Goal: Share content: Share content

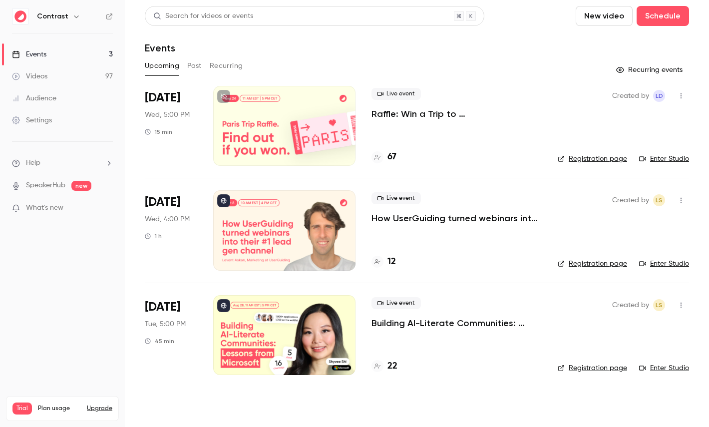
click at [76, 20] on icon "button" at bounding box center [76, 16] width 8 height 8
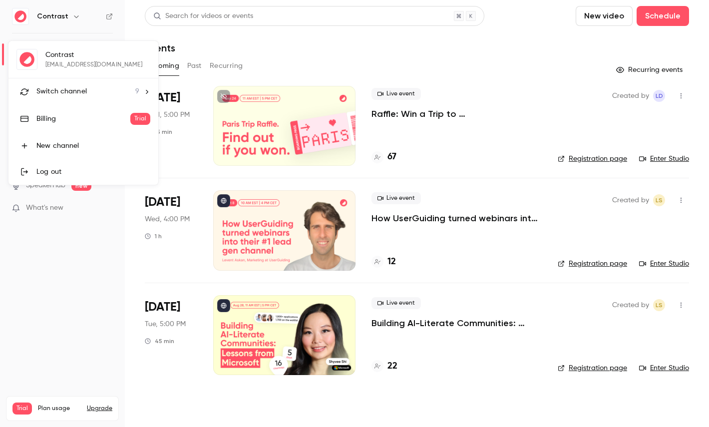
click at [74, 82] on li "Switch channel 9" at bounding box center [83, 91] width 150 height 26
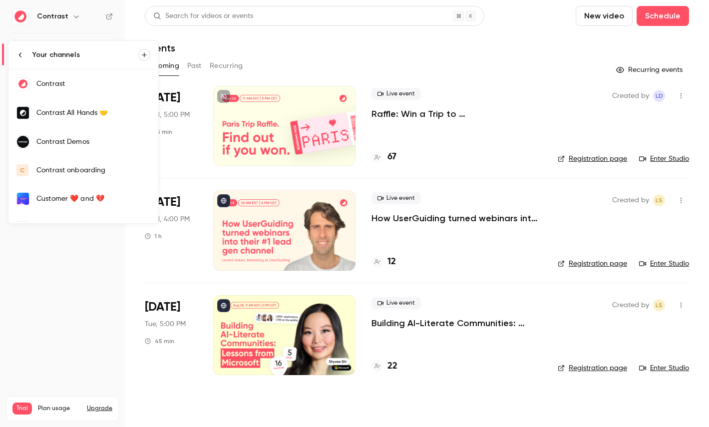
click at [91, 135] on link "Contrast Demos" at bounding box center [83, 141] width 150 height 29
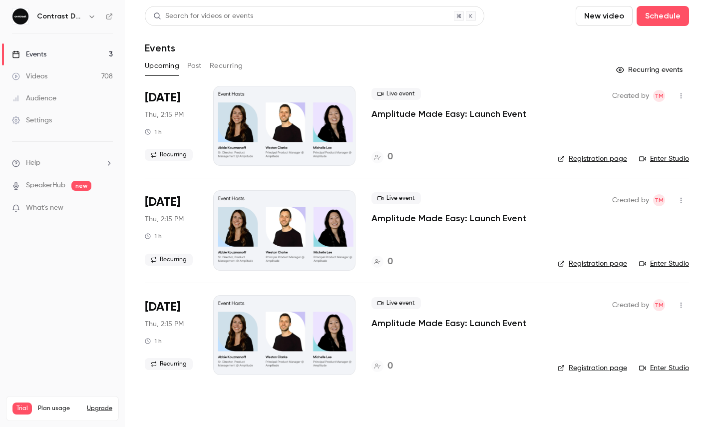
click at [72, 75] on link "Videos 708" at bounding box center [62, 76] width 125 height 22
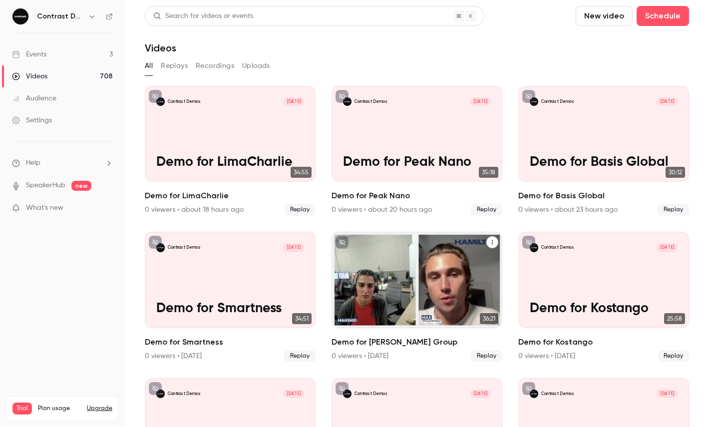
click at [421, 267] on div "Contrast Demos [DATE] Demo for [PERSON_NAME] Group" at bounding box center [417, 280] width 171 height 96
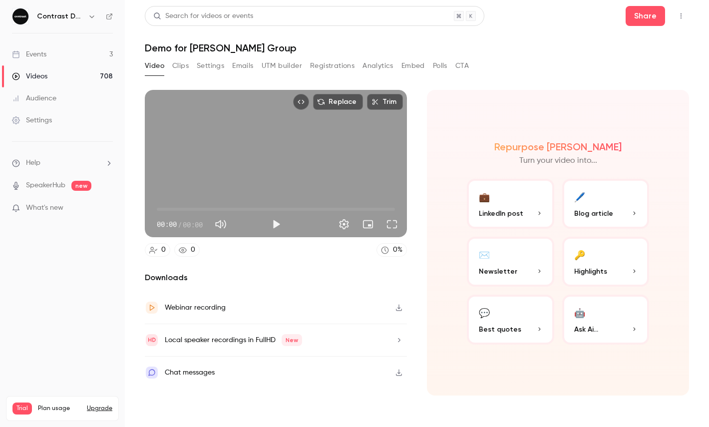
click at [263, 155] on div "Replace Trim 00:00 00:00 / 00:00" at bounding box center [276, 163] width 262 height 147
type input "****"
click at [382, 208] on span "00:00" at bounding box center [276, 209] width 238 height 16
click at [647, 16] on button "Share" at bounding box center [645, 16] width 39 height 20
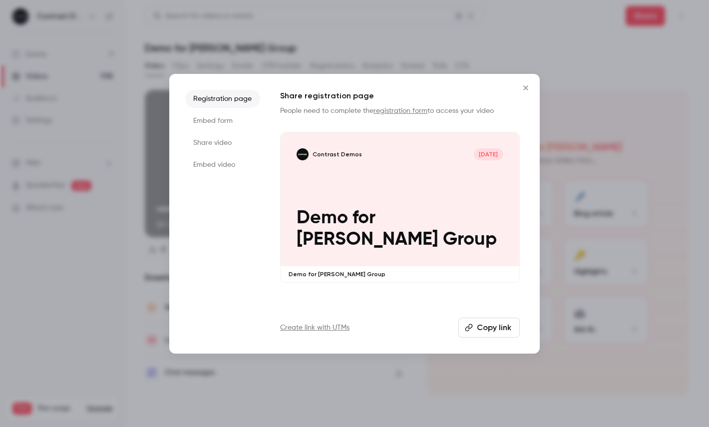
click at [213, 143] on li "Share video" at bounding box center [222, 143] width 75 height 18
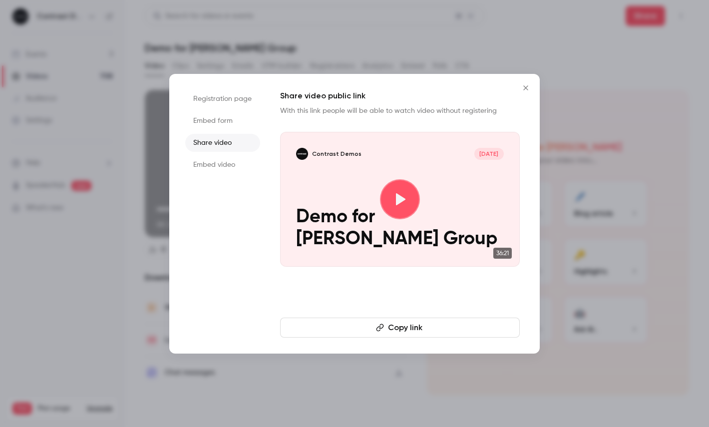
click at [343, 331] on button "Copy link" at bounding box center [400, 328] width 240 height 20
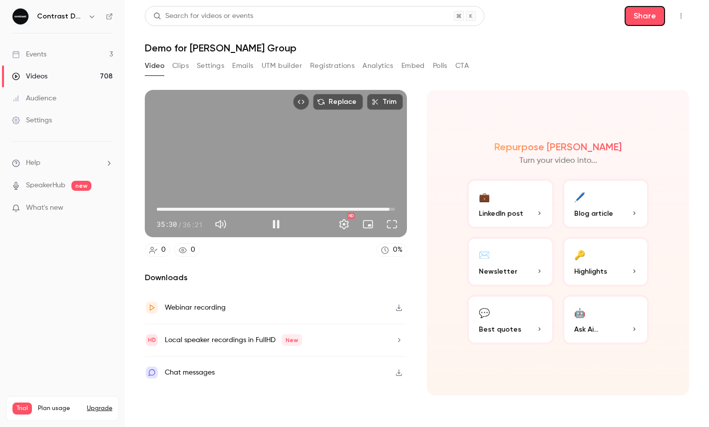
click at [377, 209] on span "35:30" at bounding box center [276, 209] width 238 height 16
click at [357, 207] on span "00:00" at bounding box center [276, 209] width 238 height 16
click at [338, 162] on div "Replace Trim 30:33 00:00 / 36:21 HD" at bounding box center [276, 163] width 262 height 147
click at [358, 210] on span "30:35" at bounding box center [357, 209] width 3 height 3
click at [360, 210] on span "31:01" at bounding box center [360, 209] width 3 height 3
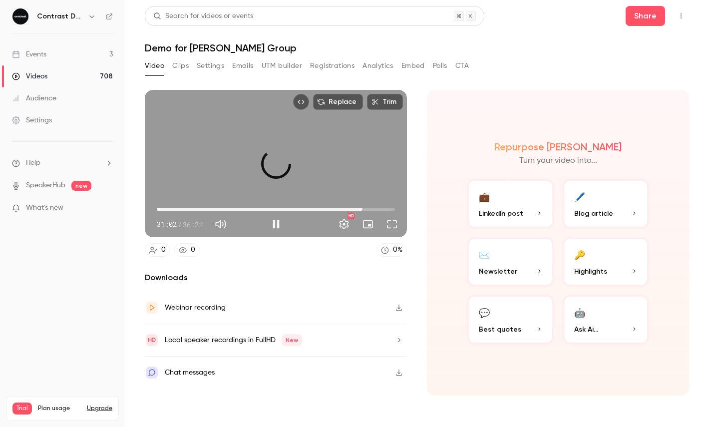
click at [363, 210] on span "31:24" at bounding box center [362, 209] width 3 height 3
click at [365, 209] on span "31:42" at bounding box center [364, 209] width 3 height 3
type input "******"
